Goal: Check status

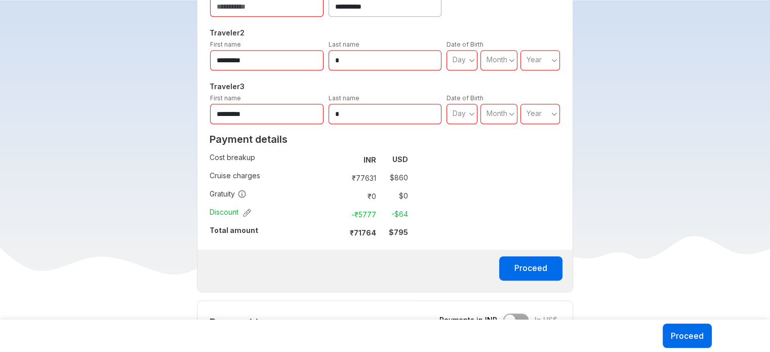
scroll to position [557, 0]
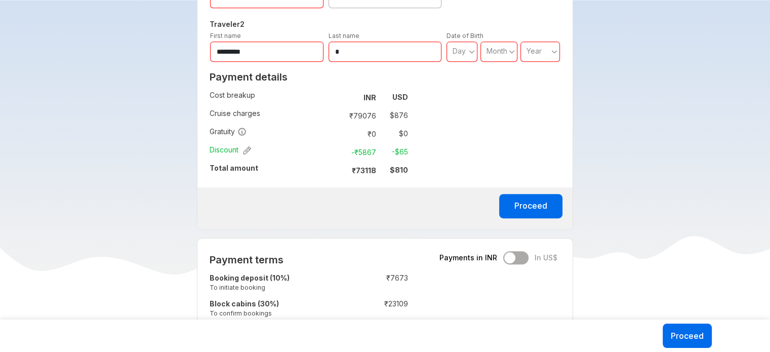
scroll to position [497, 0]
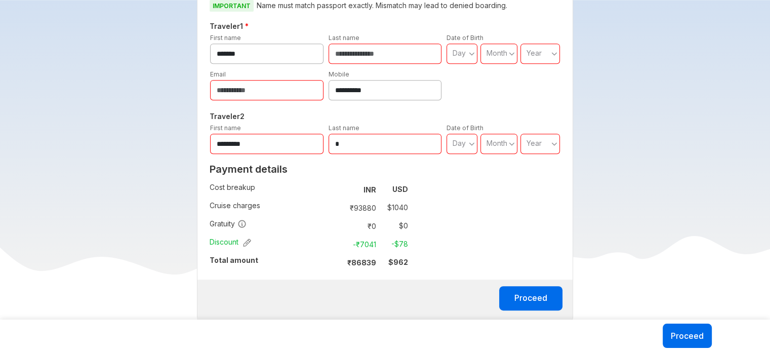
scroll to position [455, 0]
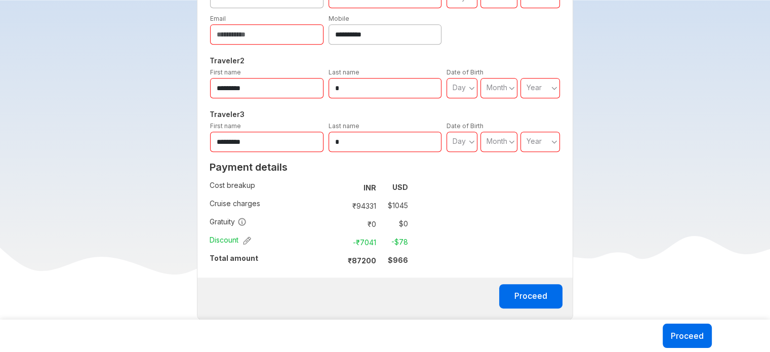
scroll to position [506, 0]
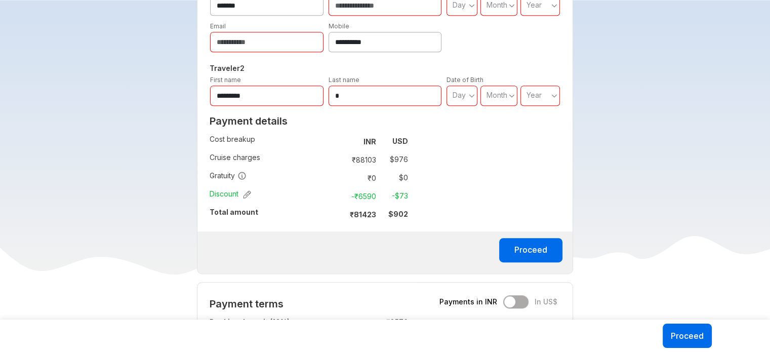
scroll to position [506, 0]
